Goal: Information Seeking & Learning: Understand process/instructions

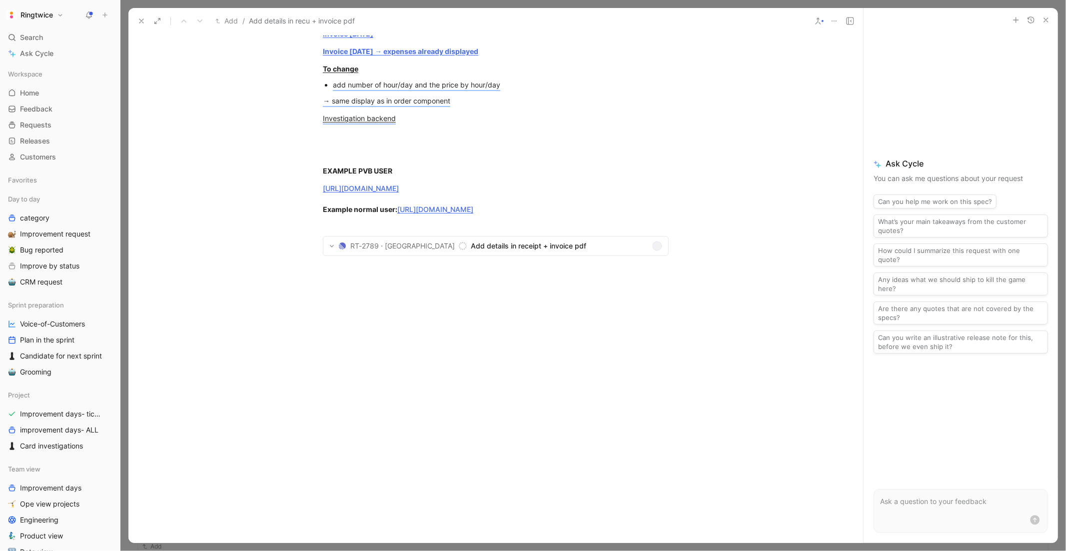
scroll to position [1297, 0]
click at [329, 253] on button at bounding box center [331, 246] width 13 height 14
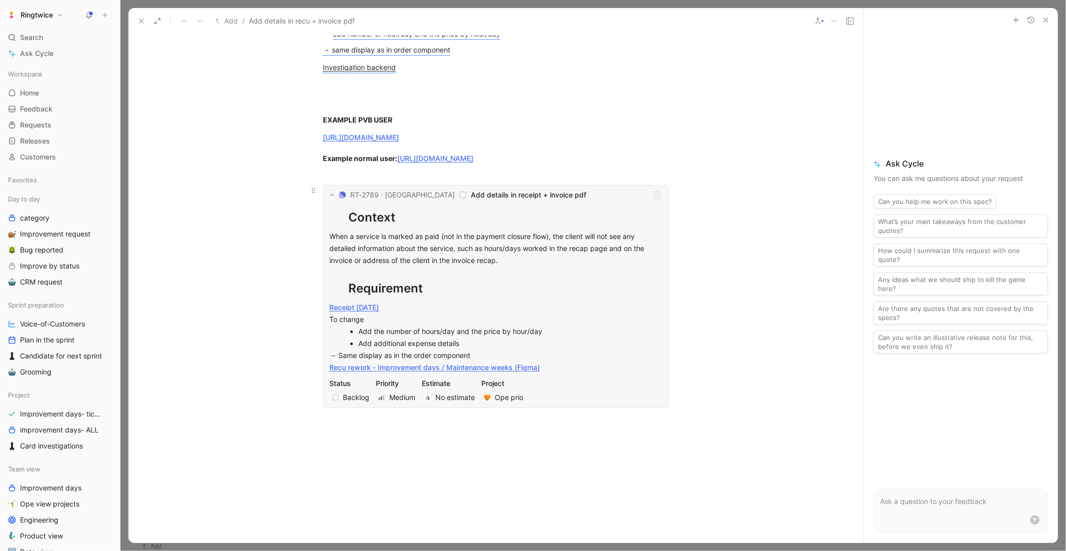
scroll to position [1325, 0]
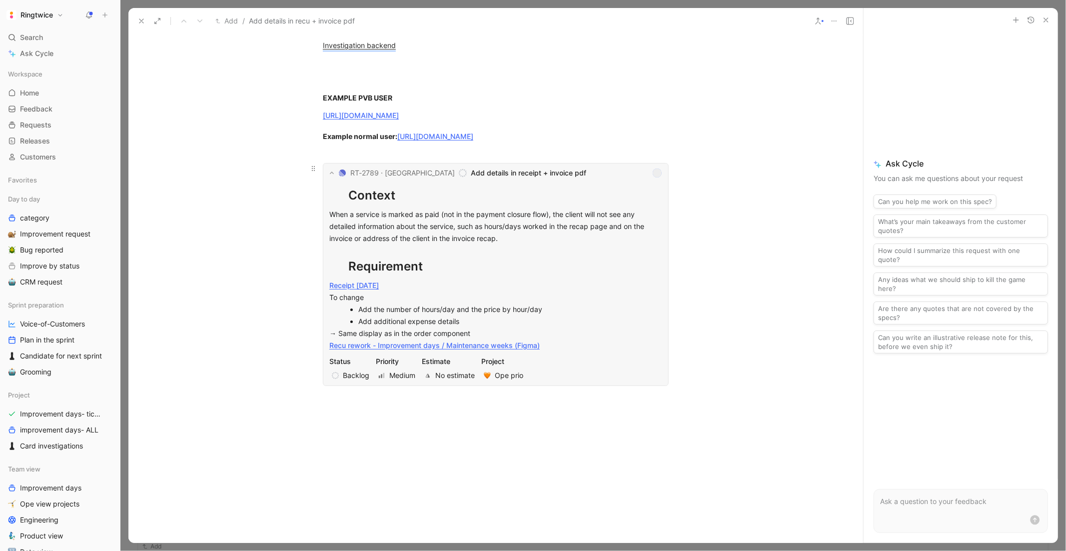
click at [480, 179] on span "Add details in receipt + invoice pdf" at bounding box center [559, 173] width 177 height 12
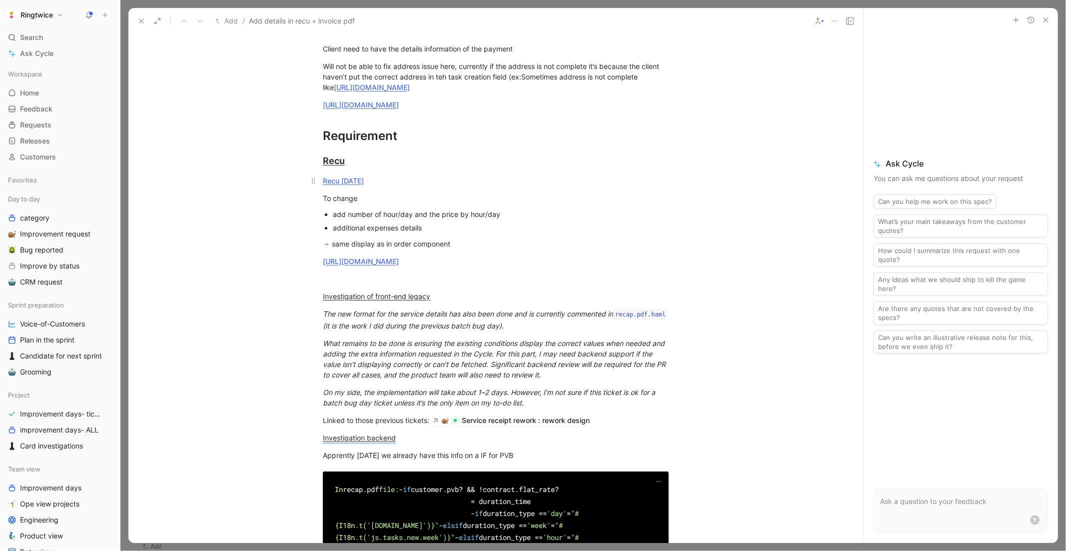
scroll to position [636, 0]
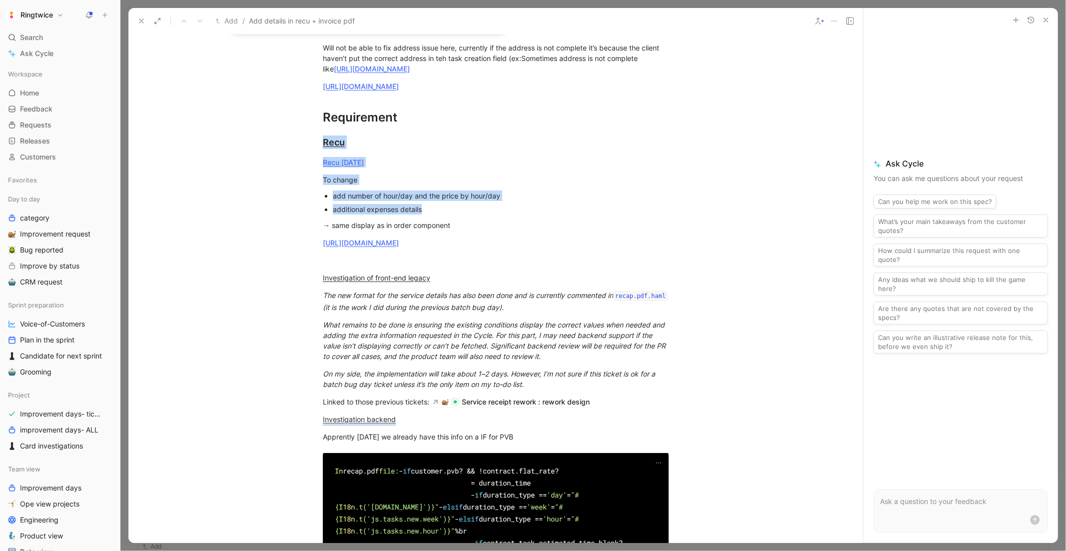
drag, startPoint x: 321, startPoint y: 150, endPoint x: 424, endPoint y: 222, distance: 125.9
click at [424, 222] on div "Context When a service is marked is paid (not in the payment closure flow), the…" at bounding box center [495, 421] width 735 height 953
click at [426, 216] on p "additional expenses detail s" at bounding box center [501, 208] width 336 height 13
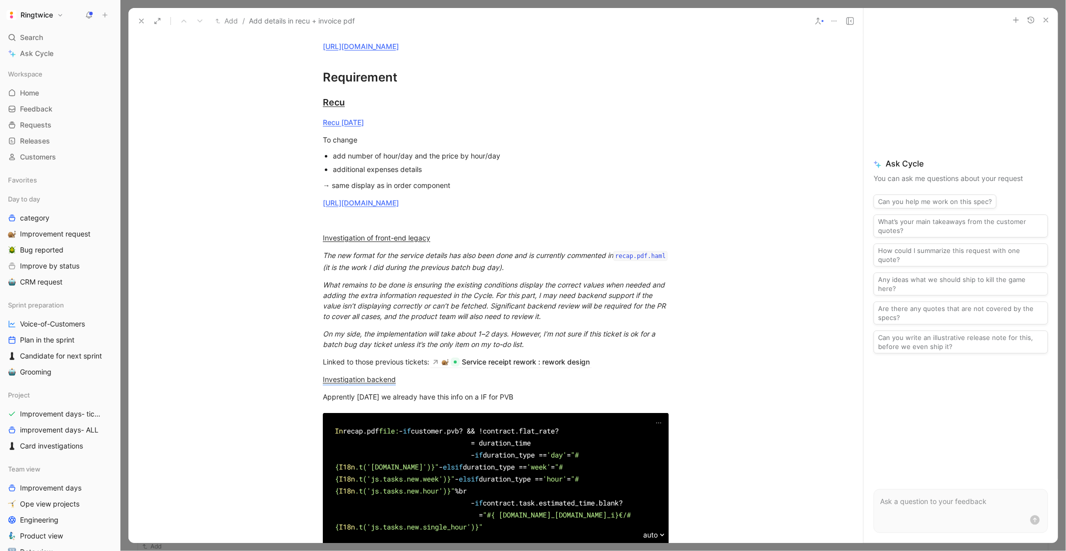
scroll to position [677, 0]
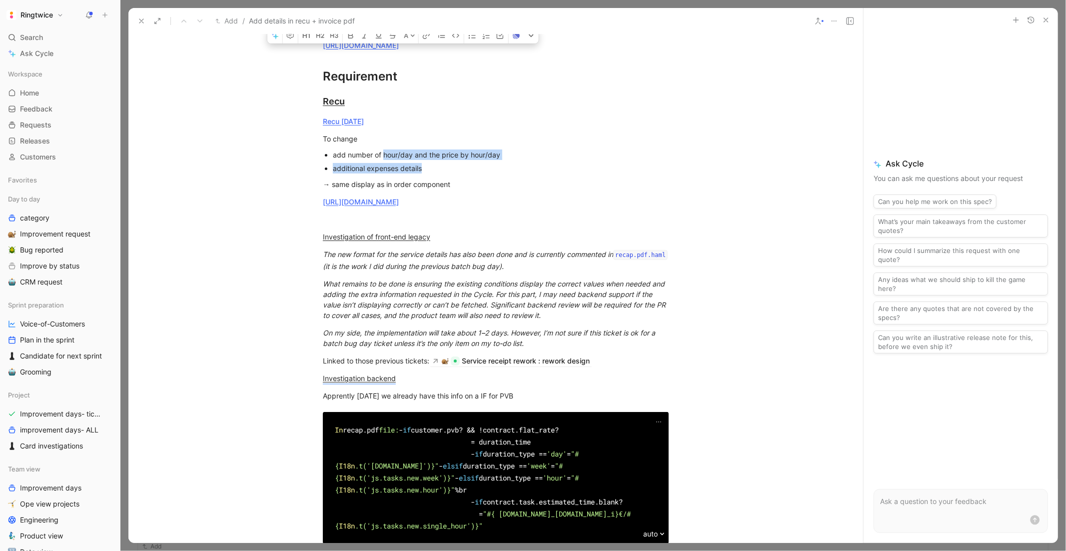
drag, startPoint x: 403, startPoint y: 168, endPoint x: 384, endPoint y: 162, distance: 20.3
click at [384, 162] on ul "add number of hour/day and the price by hour/day additional expenses detail s" at bounding box center [496, 161] width 384 height 27
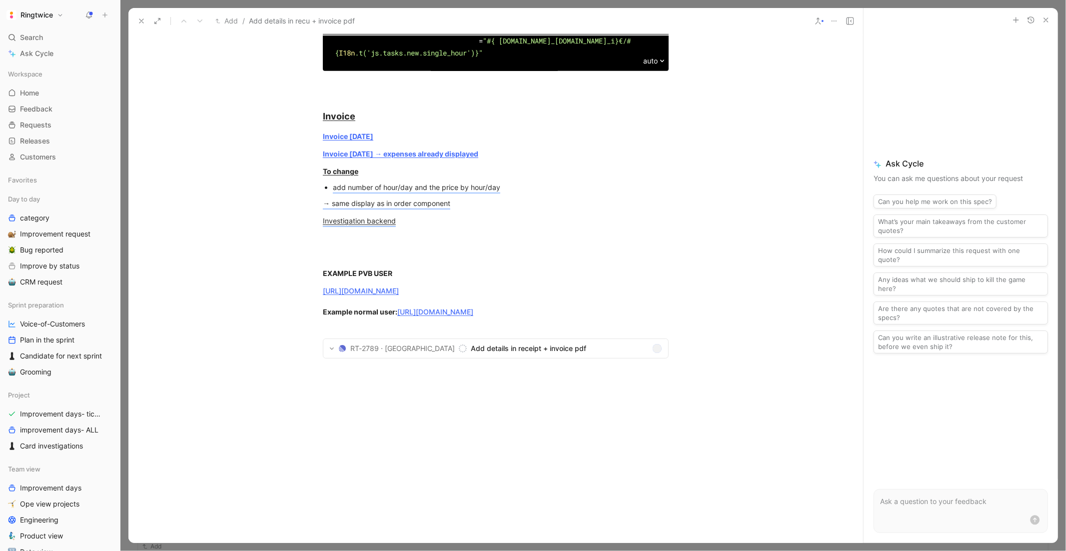
scroll to position [1189, 0]
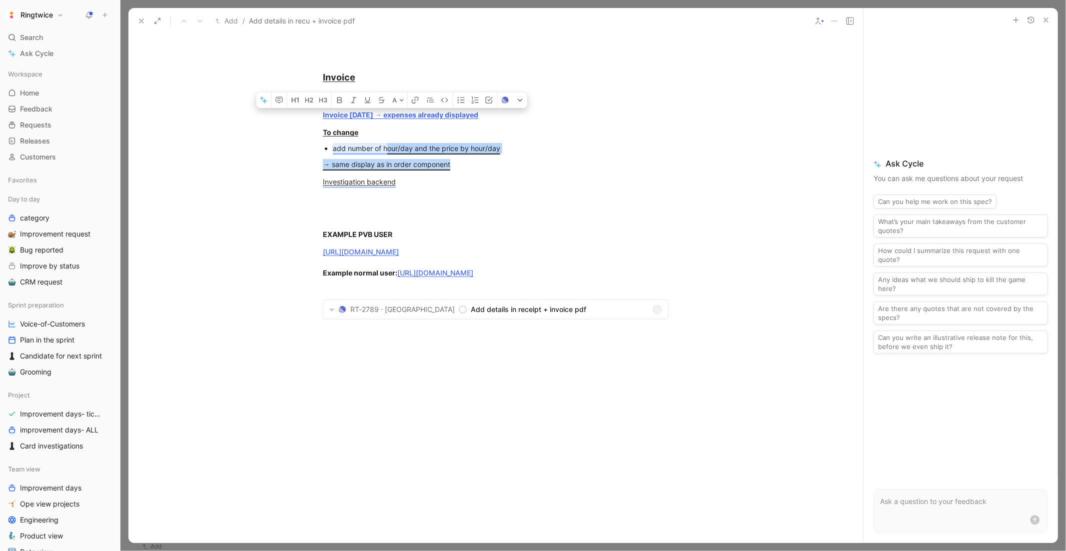
drag, startPoint x: 458, startPoint y: 250, endPoint x: 389, endPoint y: 223, distance: 74.7
click at [469, 190] on p "Investigation backend" at bounding box center [496, 181] width 384 height 16
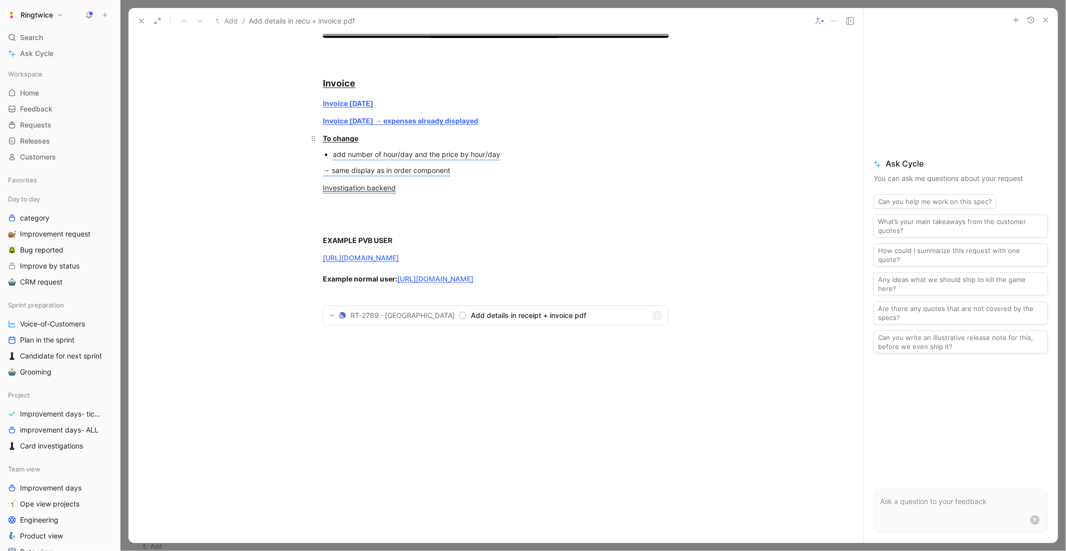
scroll to position [1170, 0]
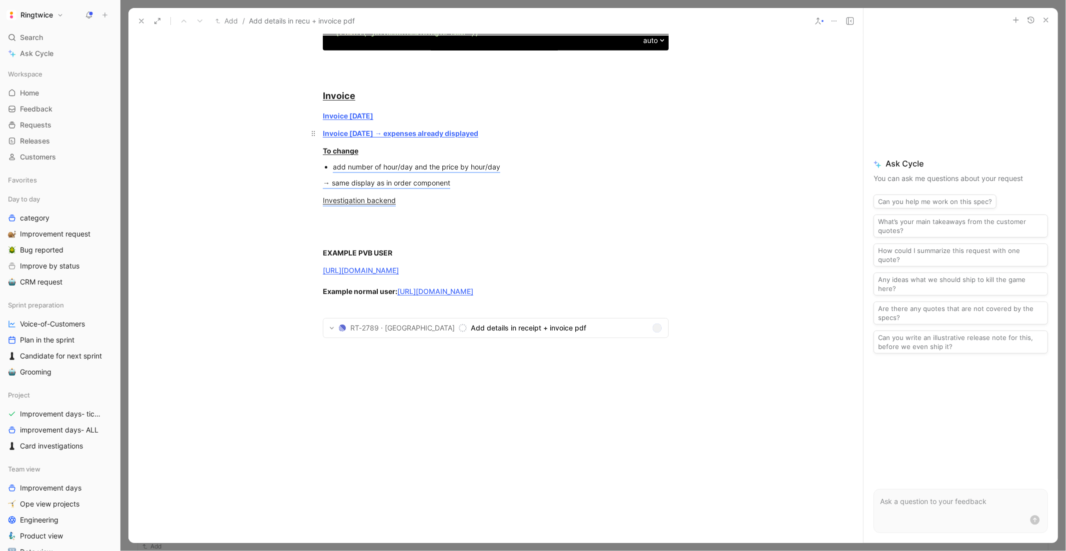
click at [352, 137] on u "Invoice [DATE] → expenses already displayed" at bounding box center [400, 133] width 155 height 8
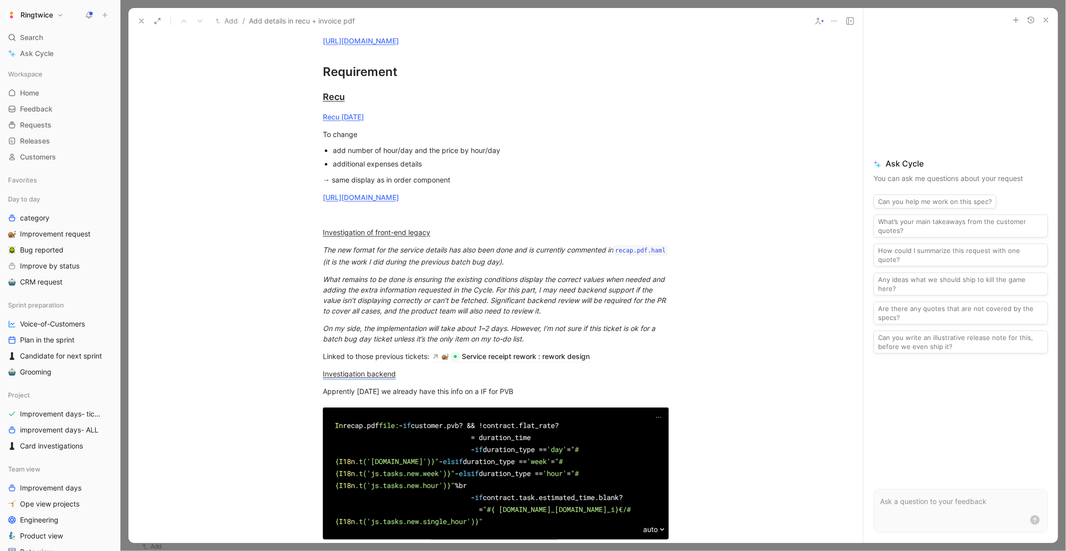
scroll to position [681, 0]
click at [371, 155] on mark "add number of hour/day and the price by hour/day" at bounding box center [416, 150] width 167 height 8
click at [361, 168] on mark "additional expenses detail" at bounding box center [375, 164] width 85 height 8
click at [404, 168] on mark "additional expenses detail" at bounding box center [375, 164] width 85 height 8
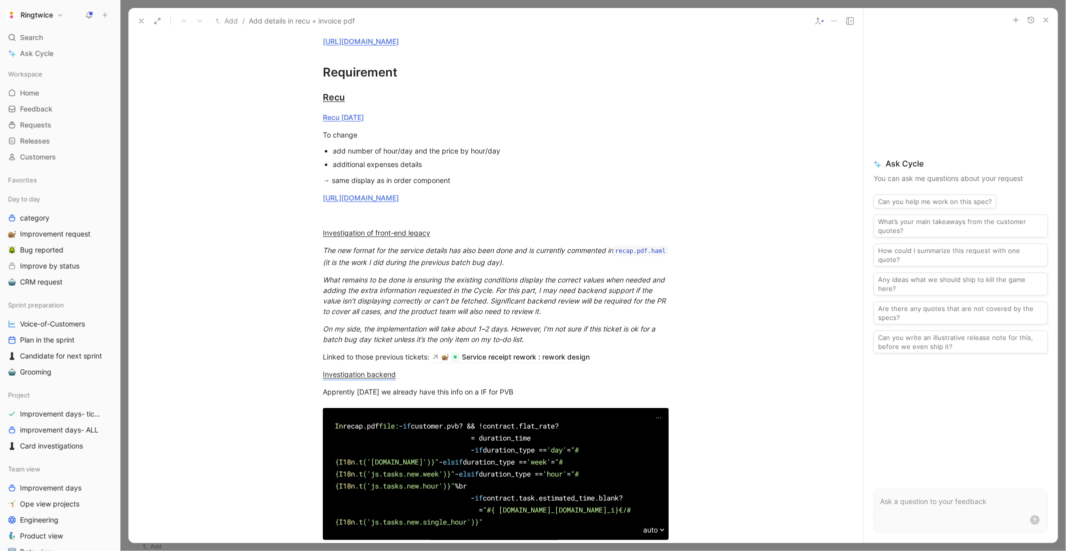
scroll to position [661, 0]
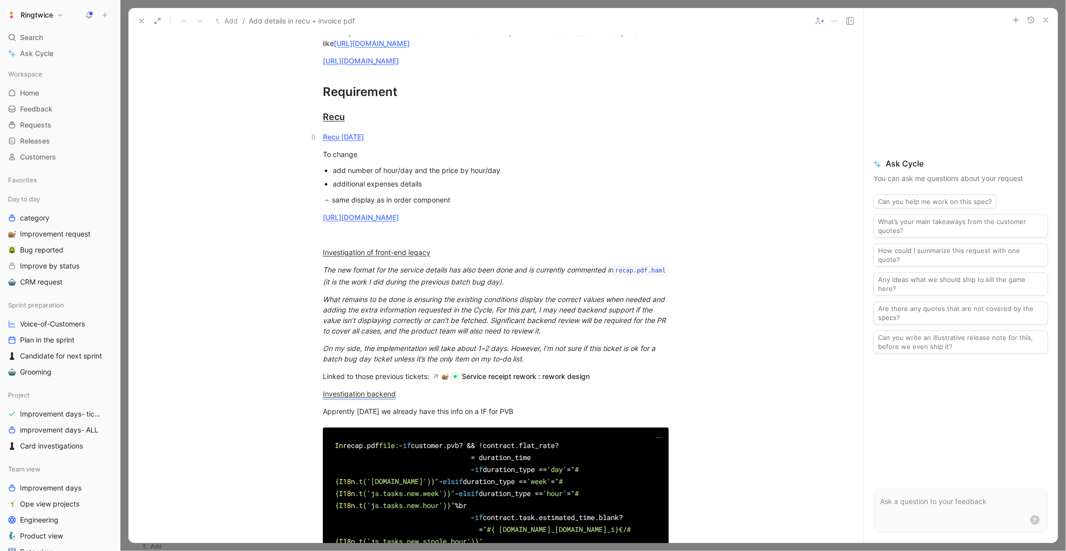
click at [352, 141] on link "Recu [DATE]" at bounding box center [343, 136] width 41 height 8
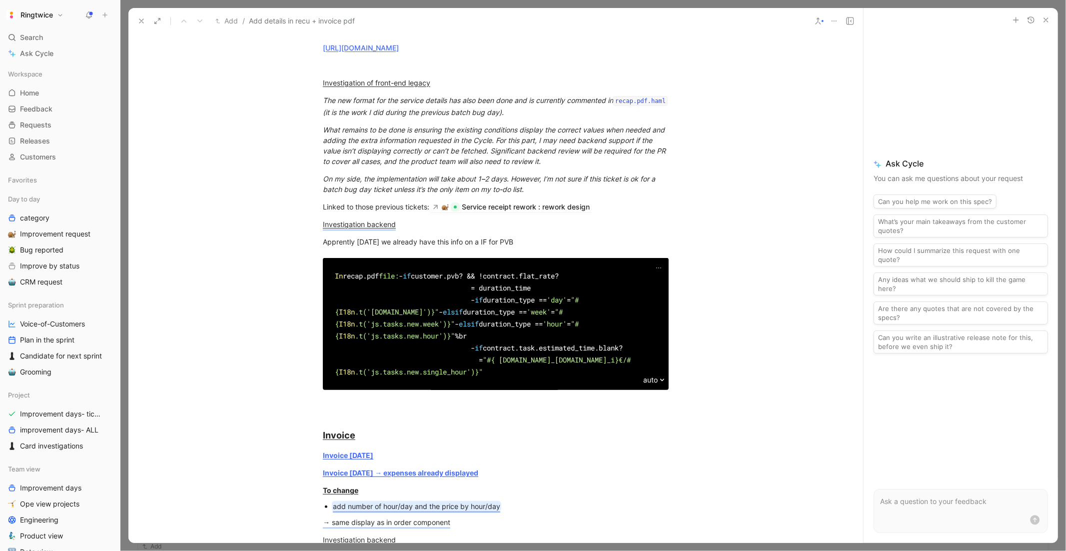
scroll to position [753, 0]
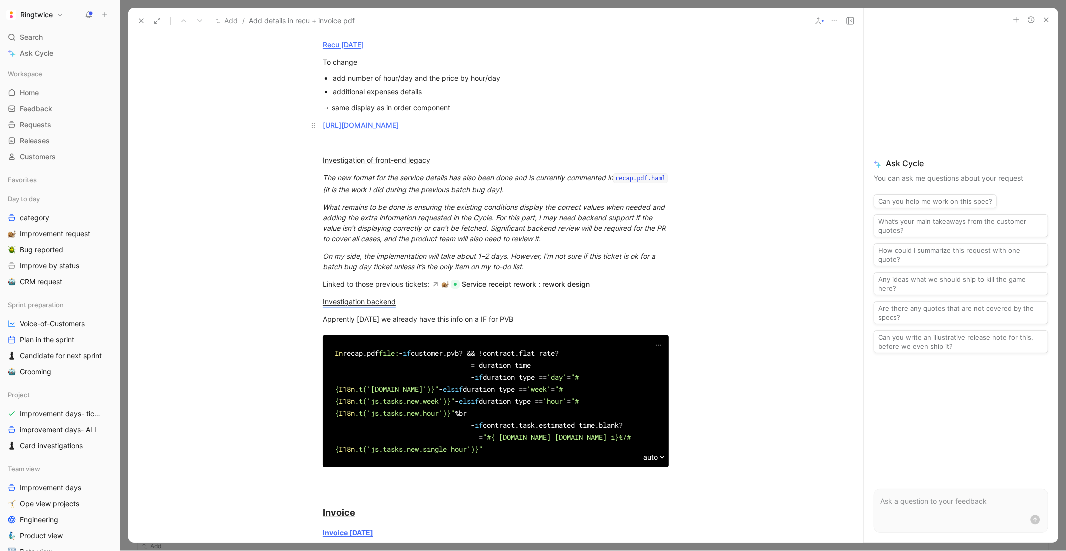
click at [364, 129] on link "[URL][DOMAIN_NAME]" at bounding box center [361, 125] width 76 height 8
